Goal: Check status

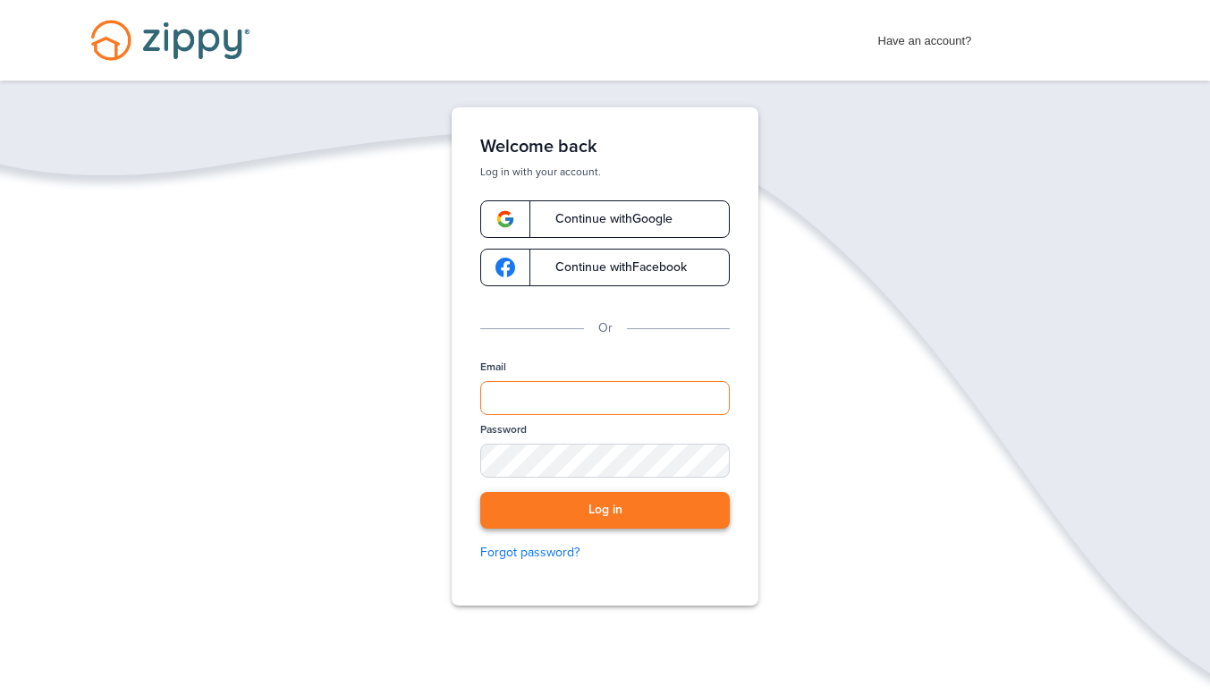
type input "**********"
click at [542, 493] on button "Log in" at bounding box center [605, 510] width 250 height 37
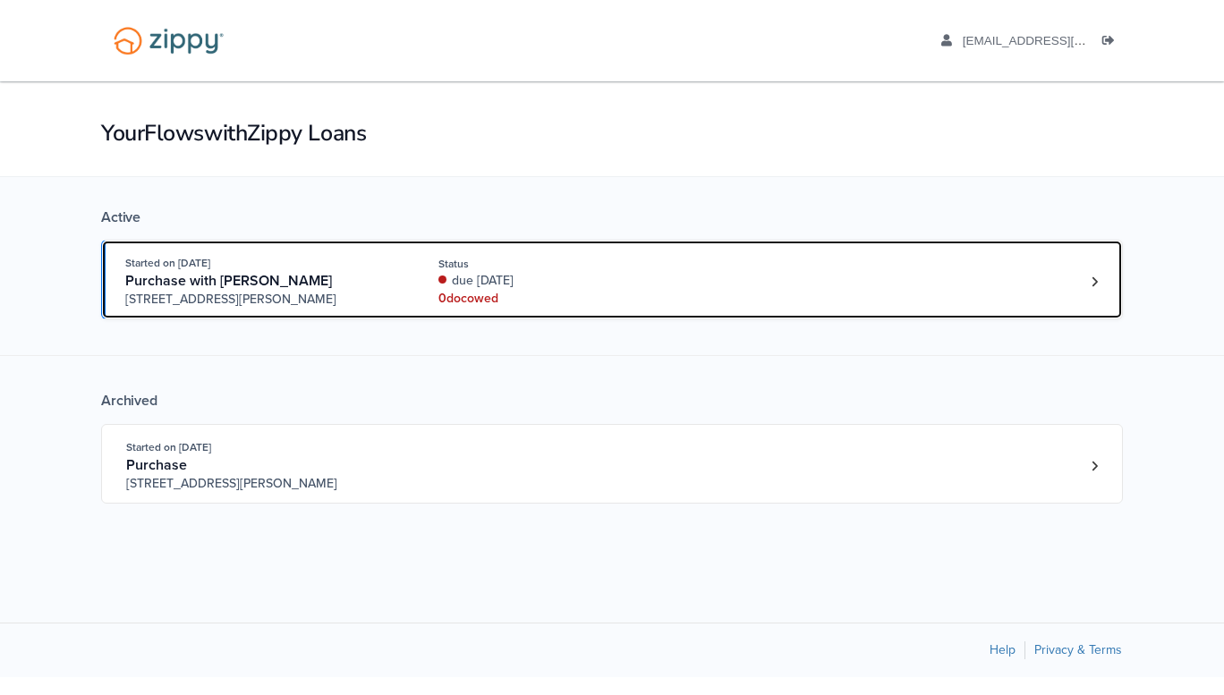
click at [597, 292] on div "0 doc owed" at bounding box center [557, 299] width 239 height 18
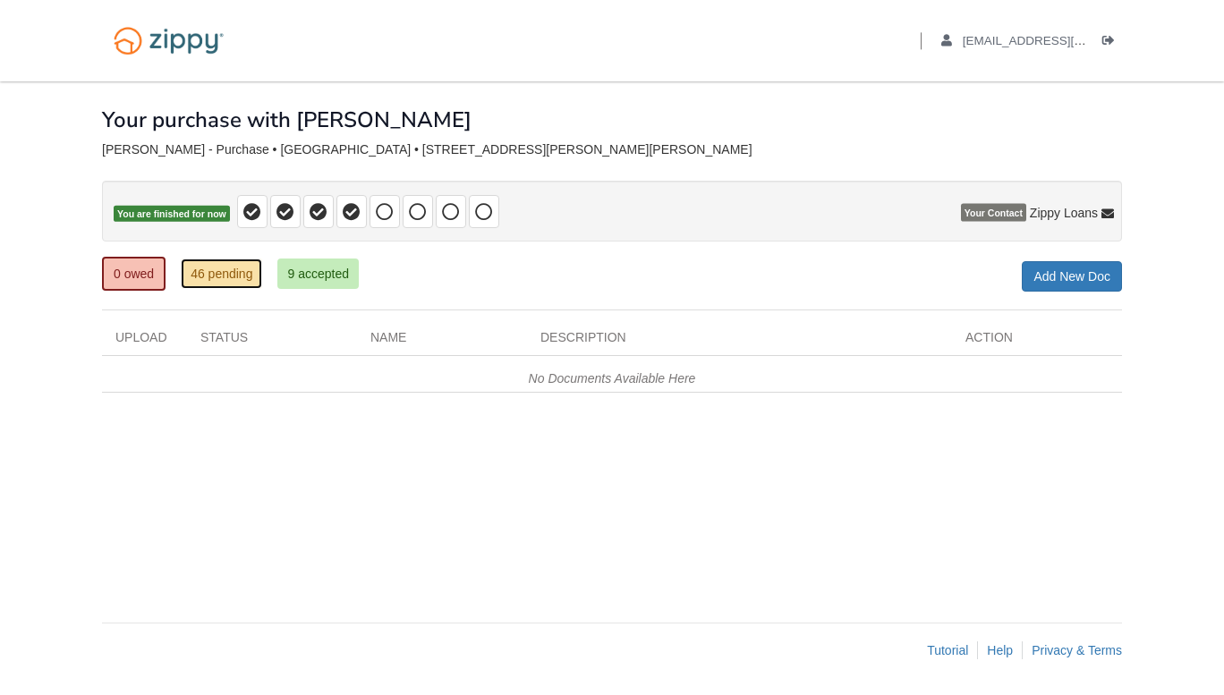
click at [224, 276] on link "46 pending" at bounding box center [221, 274] width 81 height 30
